Goal: Transaction & Acquisition: Purchase product/service

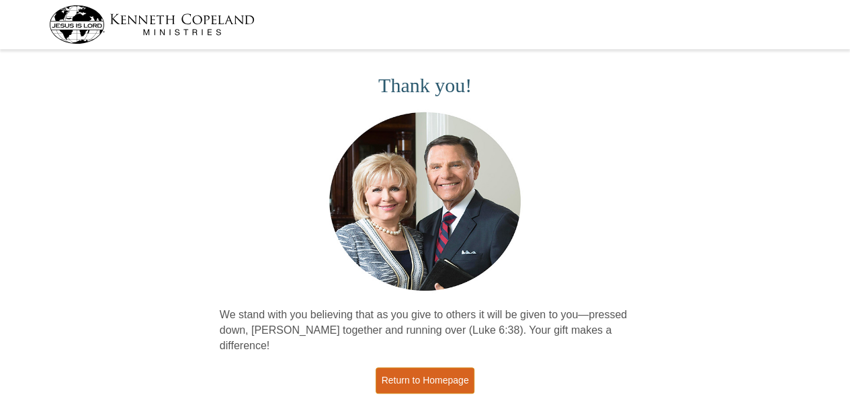
click at [440, 367] on link "Return to Homepage" at bounding box center [425, 380] width 99 height 26
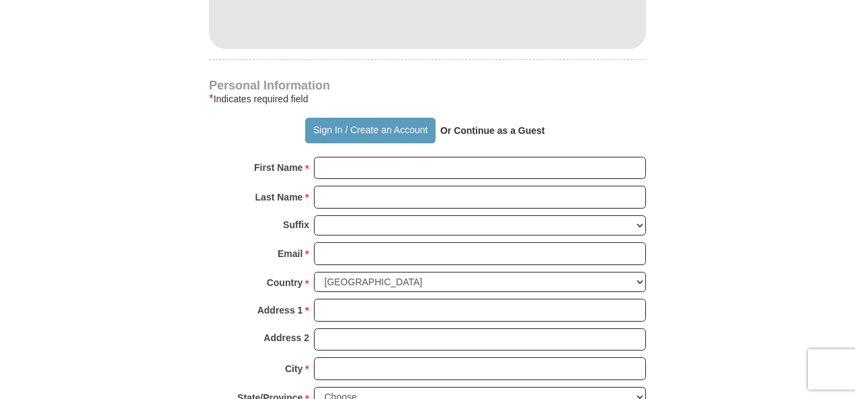
scroll to position [870, 0]
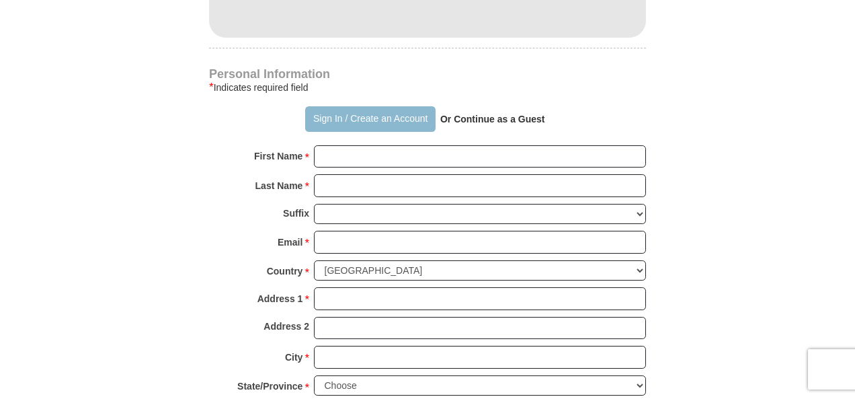
click at [390, 120] on button "Sign In / Create an Account" at bounding box center [370, 119] width 130 height 26
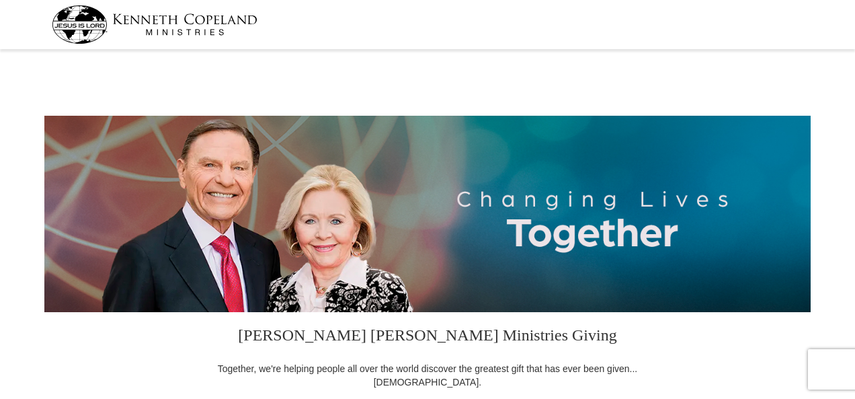
select select "WA"
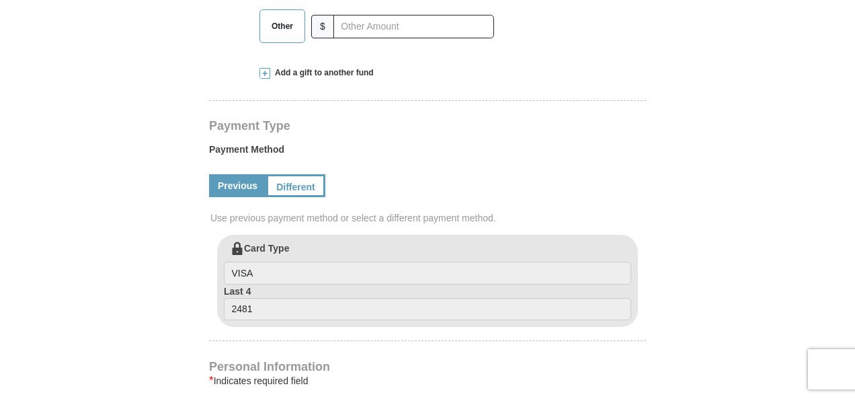
scroll to position [559, 0]
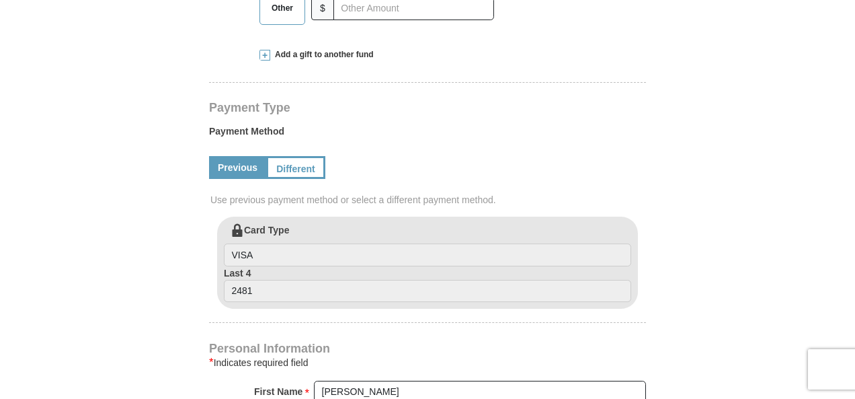
click at [266, 57] on span at bounding box center [264, 55] width 11 height 11
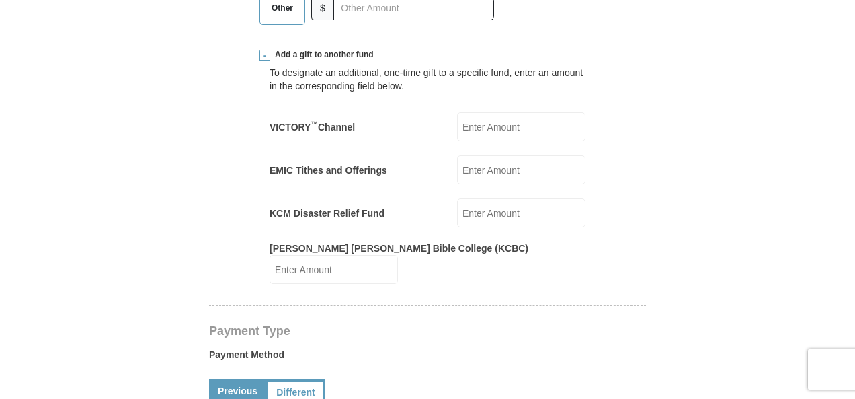
click at [479, 167] on input "EMIC Tithes and Offerings" at bounding box center [521, 169] width 128 height 29
type input "50.00"
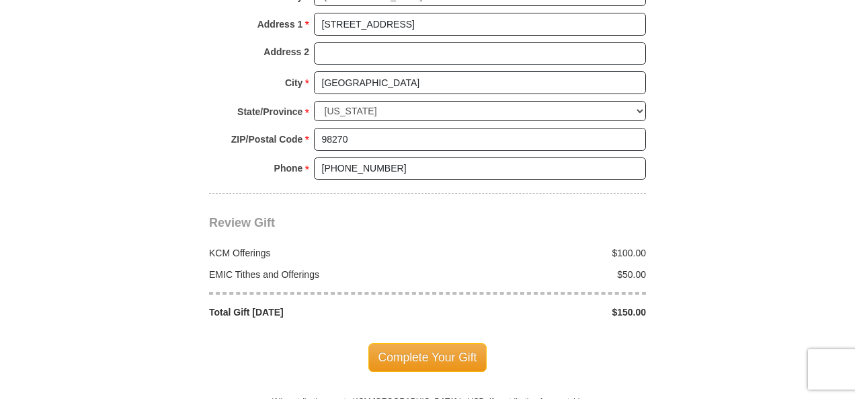
scroll to position [1336, 0]
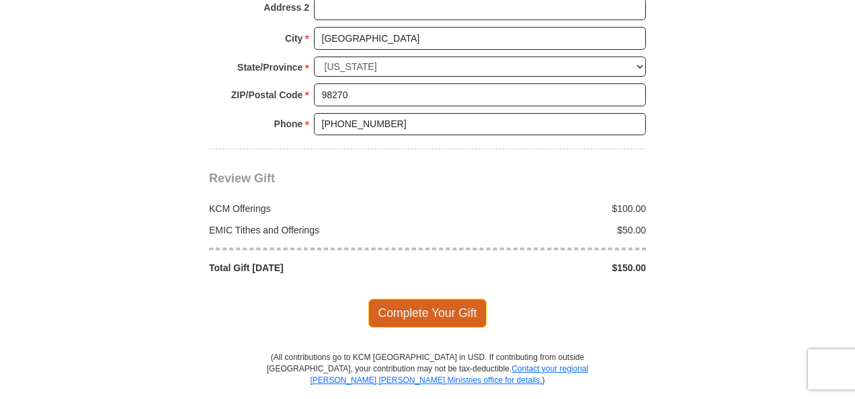
click at [468, 298] on span "Complete Your Gift" at bounding box center [427, 312] width 119 height 28
